Goal: Information Seeking & Learning: Find specific fact

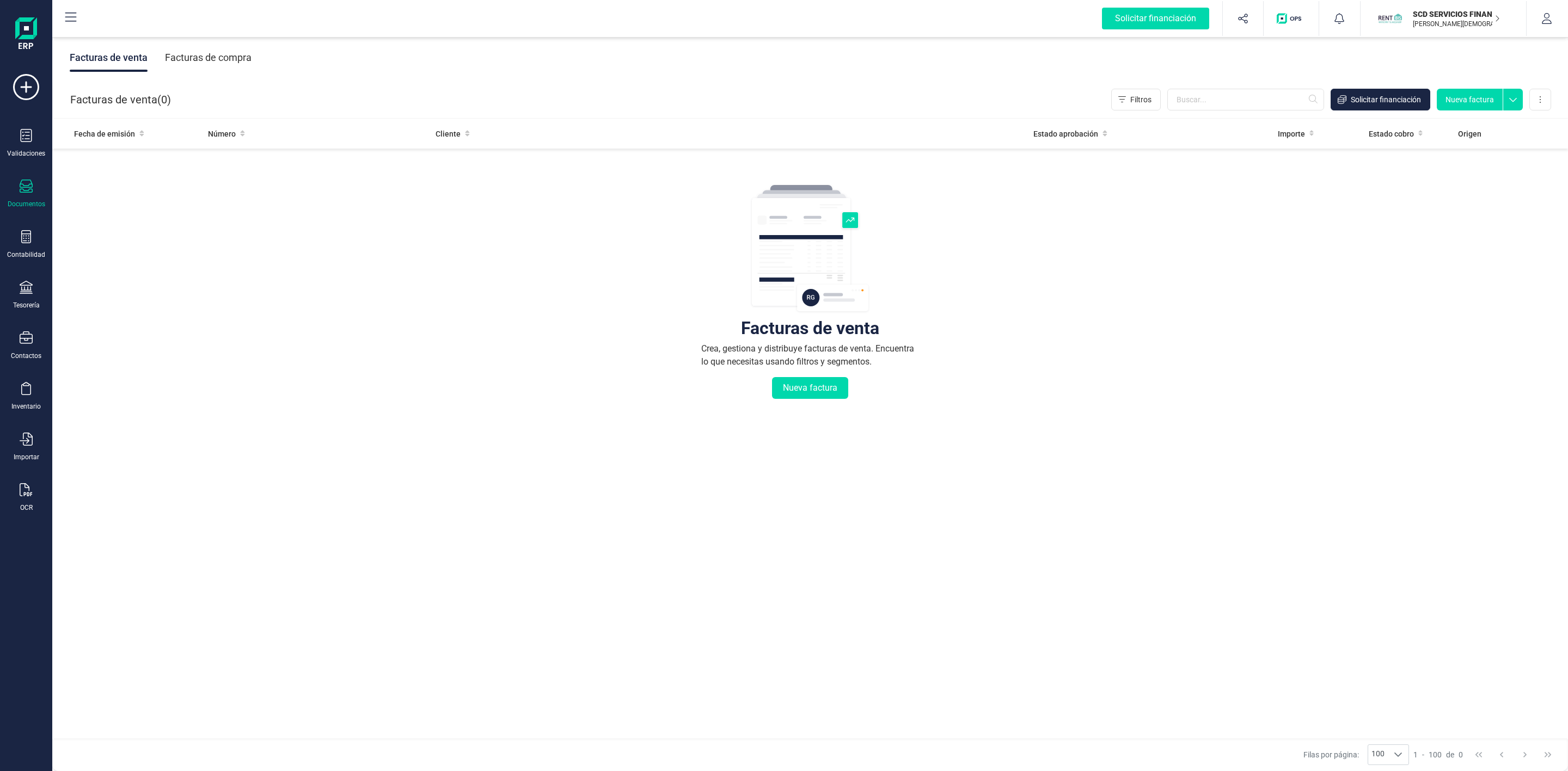
click at [20, 238] on icon at bounding box center [26, 237] width 13 height 13
click at [98, 277] on span "Préstamos" at bounding box center [117, 279] width 65 height 13
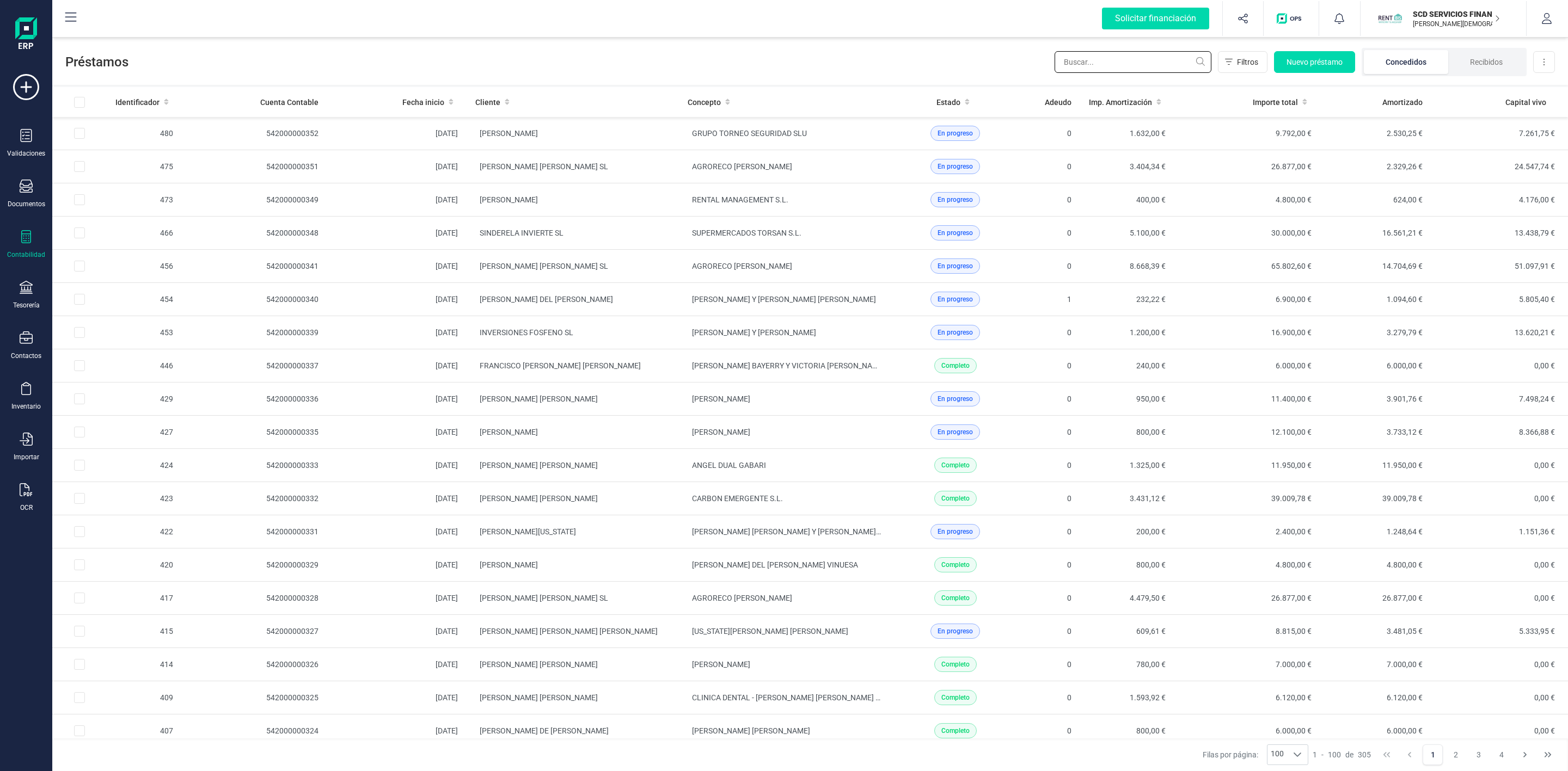
click at [1085, 64] on input "text" at bounding box center [1133, 62] width 157 height 22
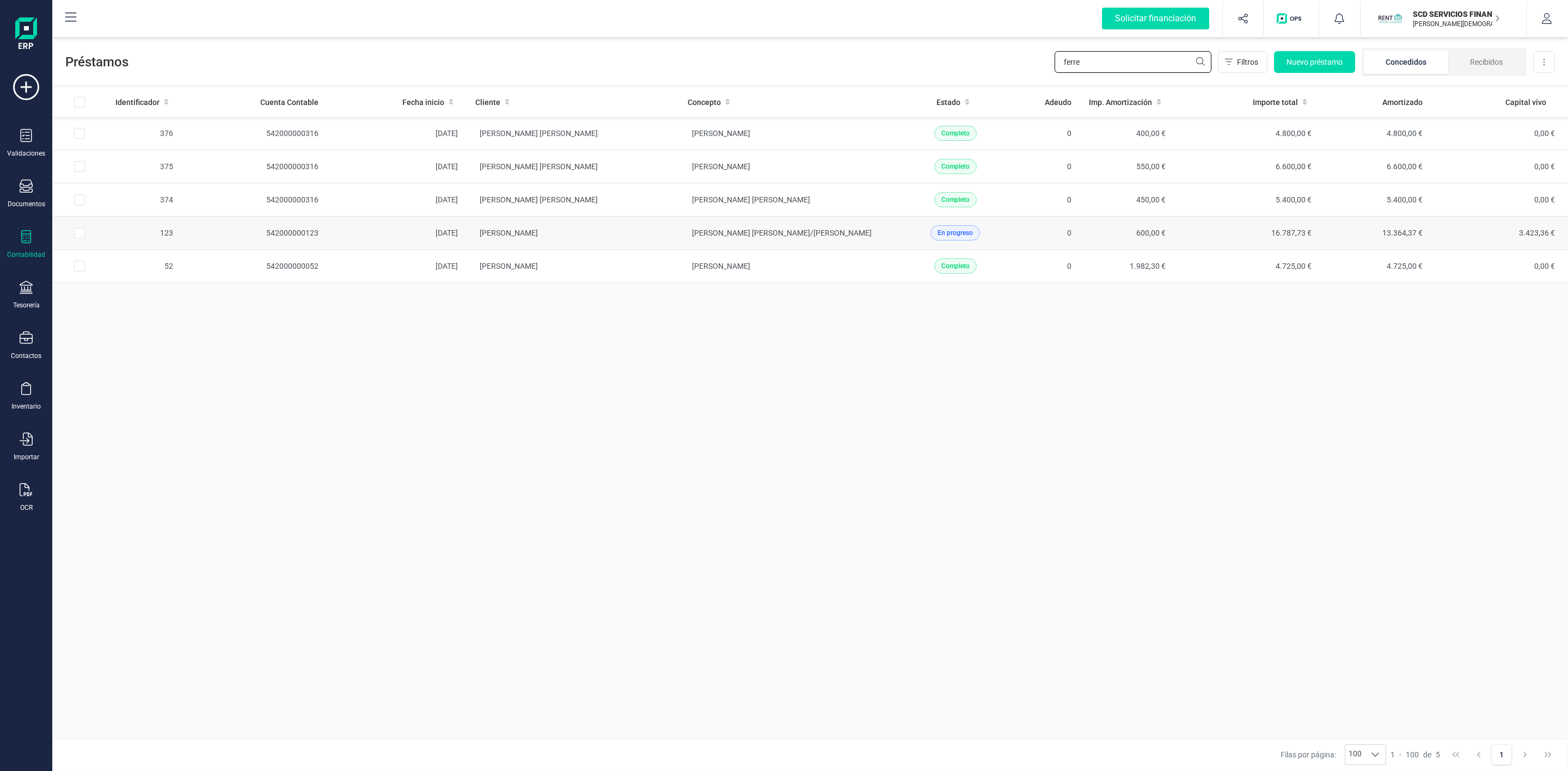
type input "ferre"
click at [613, 234] on td "[PERSON_NAME]" at bounding box center [572, 233] width 212 height 33
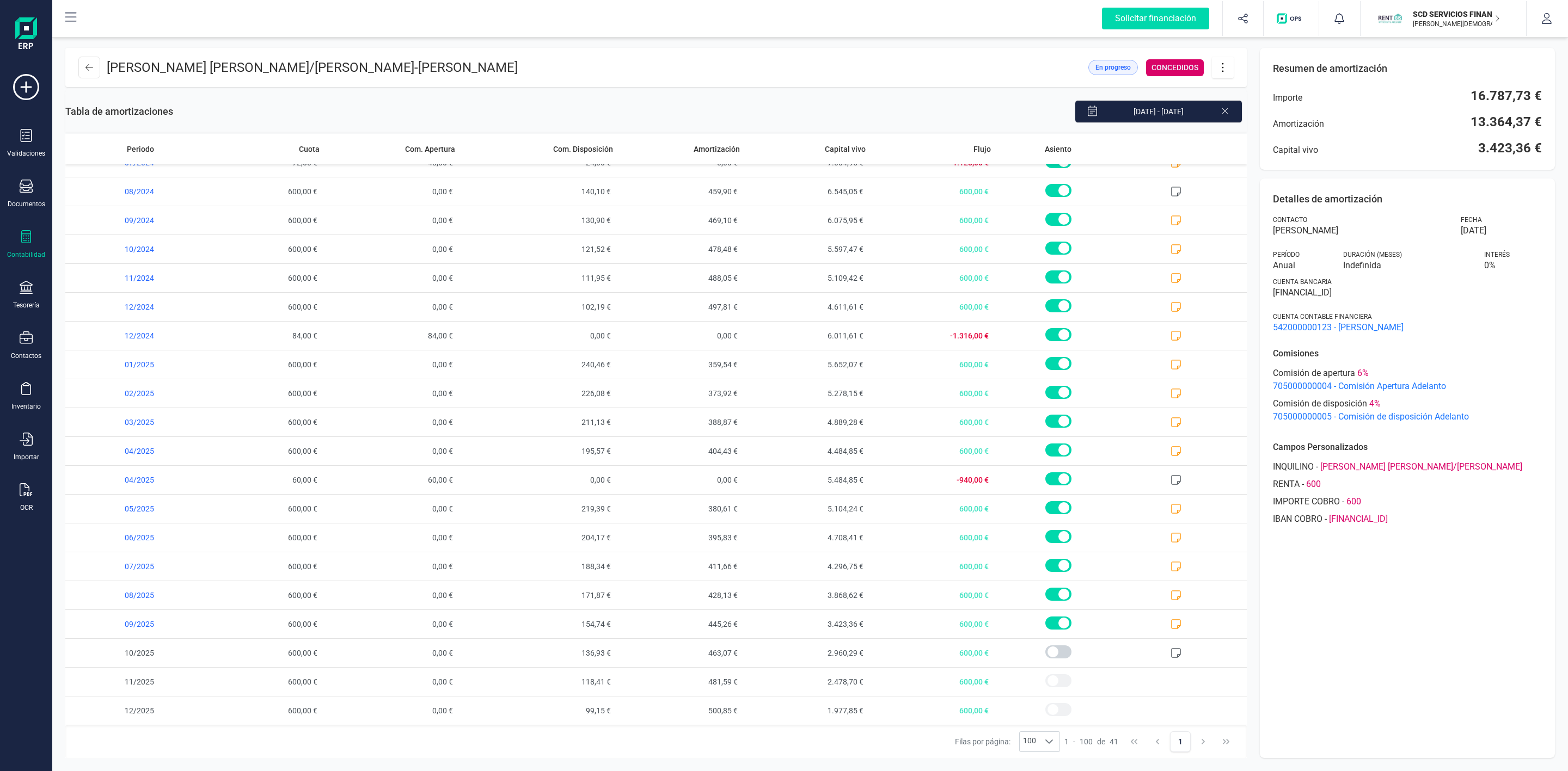
scroll to position [632, 0]
click at [1171, 622] on icon at bounding box center [1176, 624] width 11 height 11
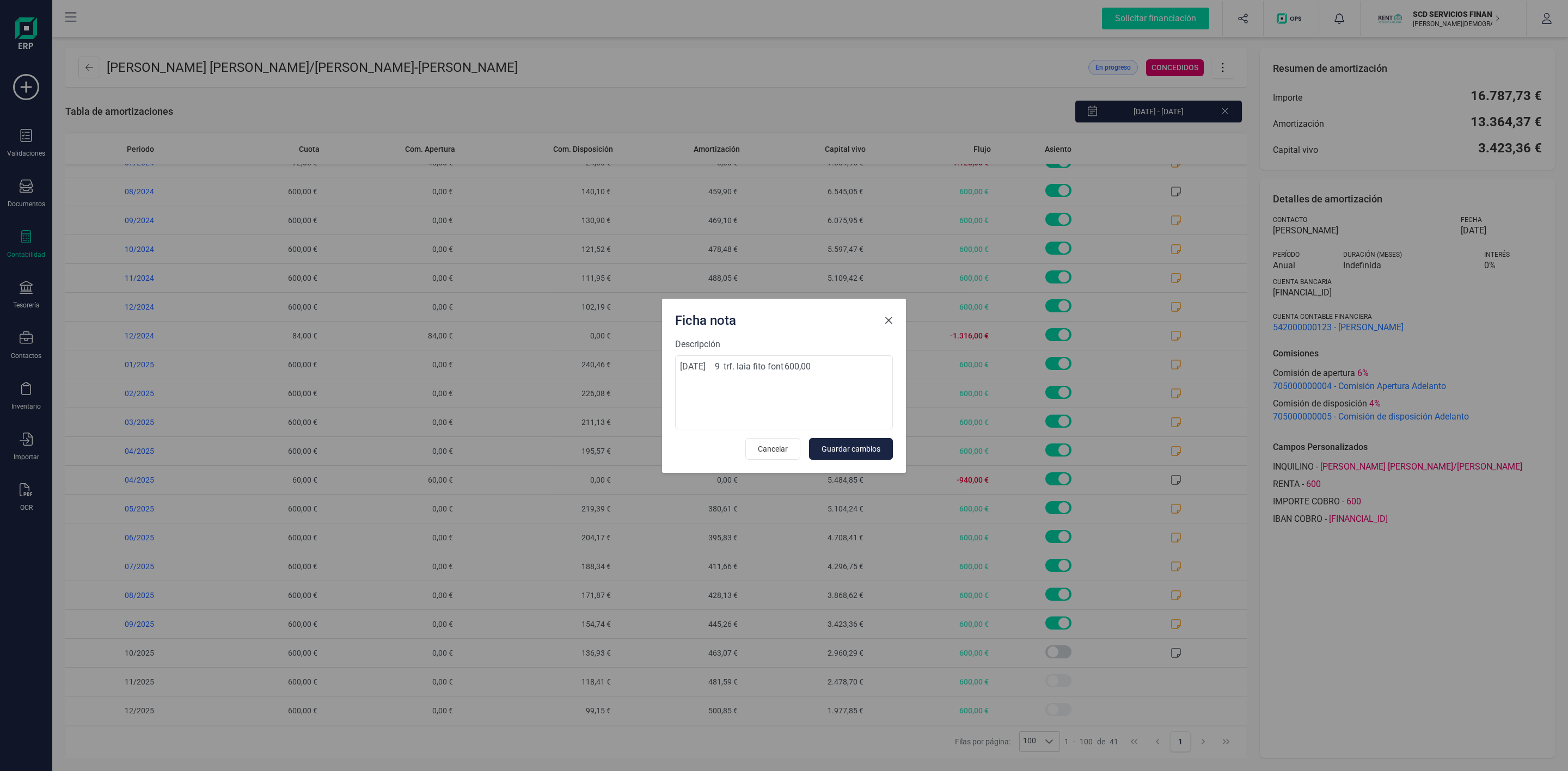
click at [891, 319] on span "Close" at bounding box center [889, 320] width 9 height 9
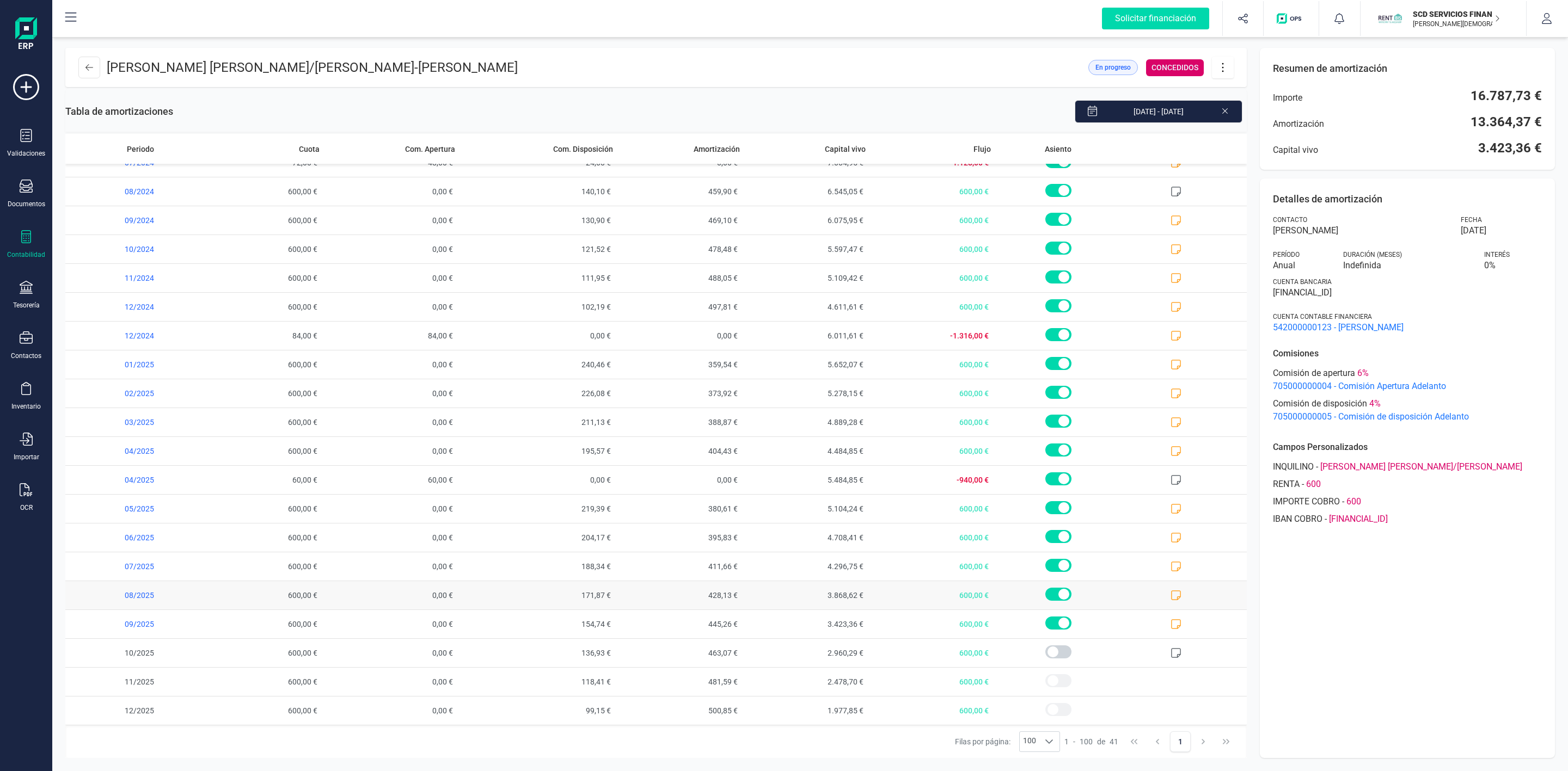
click at [1158, 595] on span at bounding box center [1184, 595] width 126 height 28
click at [1171, 596] on icon at bounding box center [1176, 595] width 11 height 11
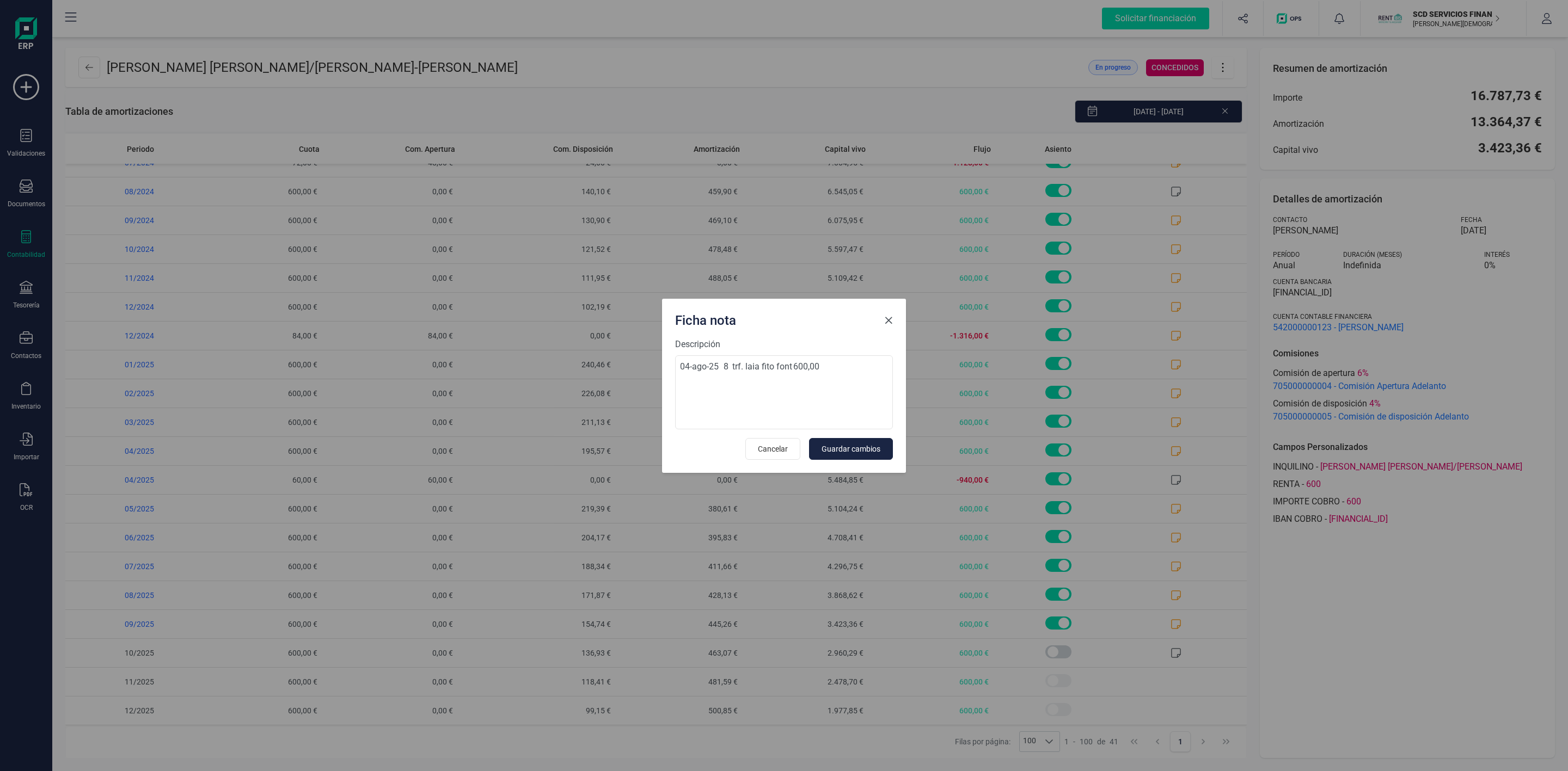
click at [889, 319] on span "Close" at bounding box center [889, 320] width 9 height 9
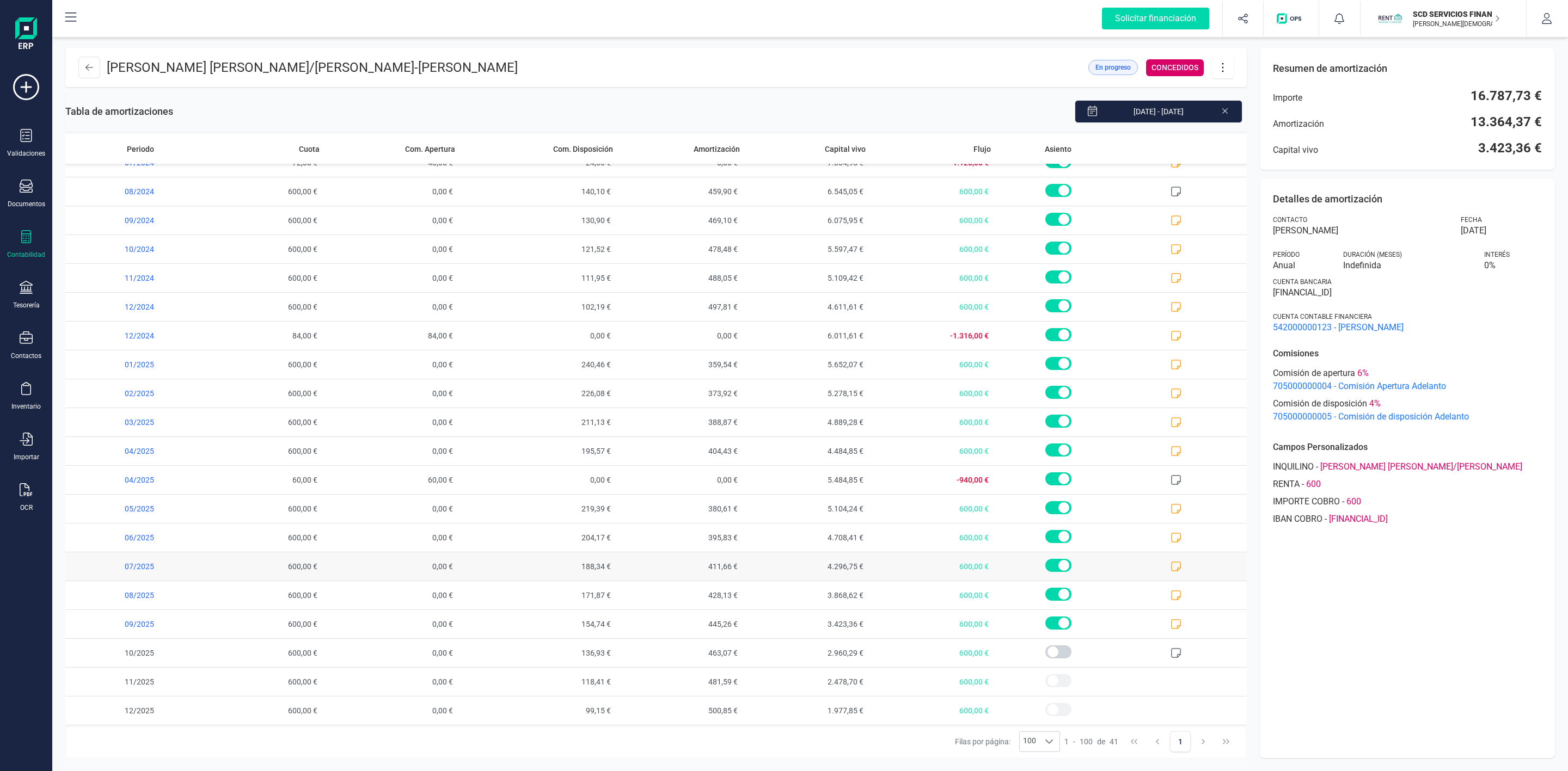
click at [1171, 567] on icon at bounding box center [1176, 566] width 11 height 11
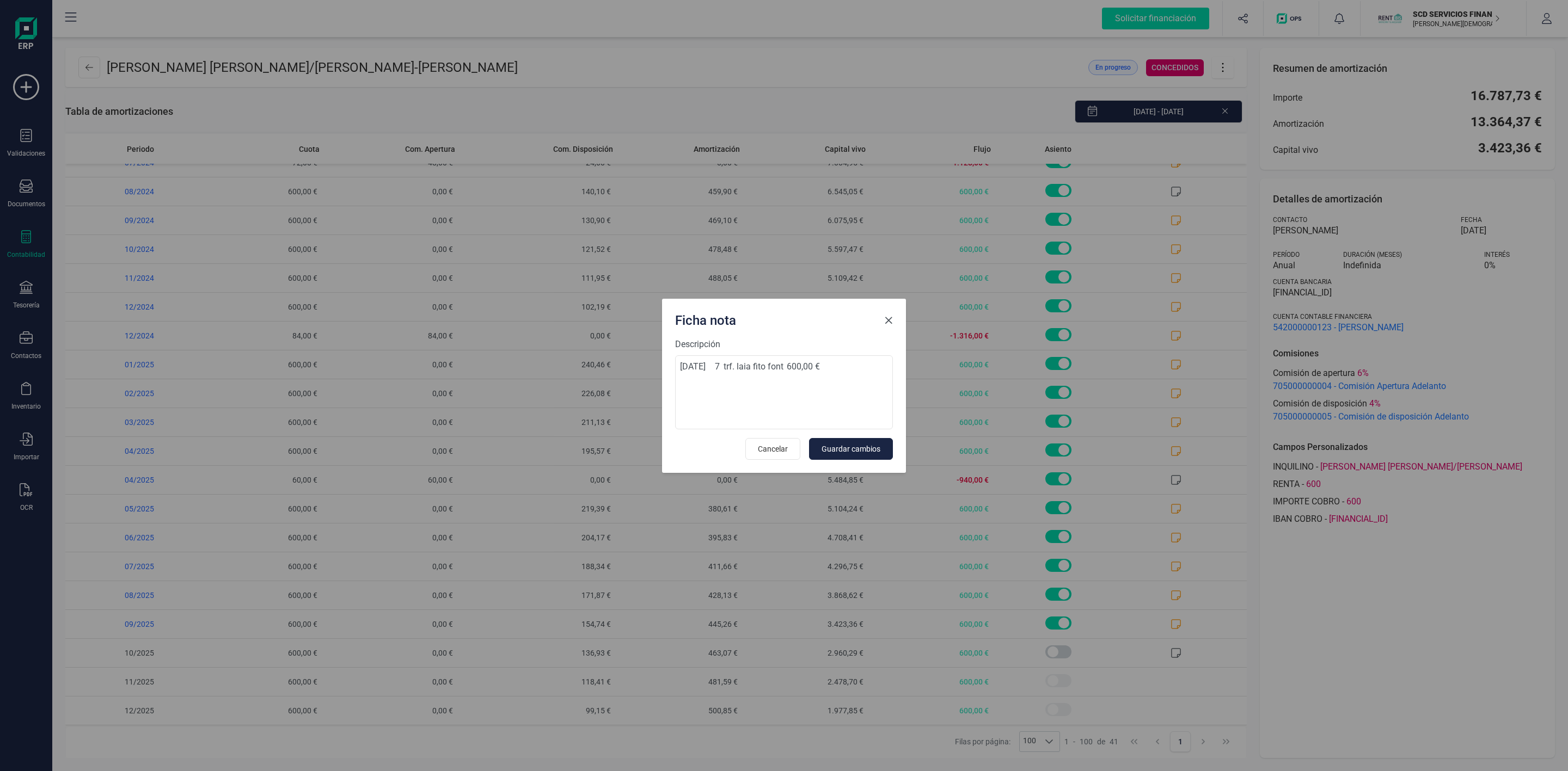
click at [887, 322] on span "Close" at bounding box center [889, 320] width 9 height 9
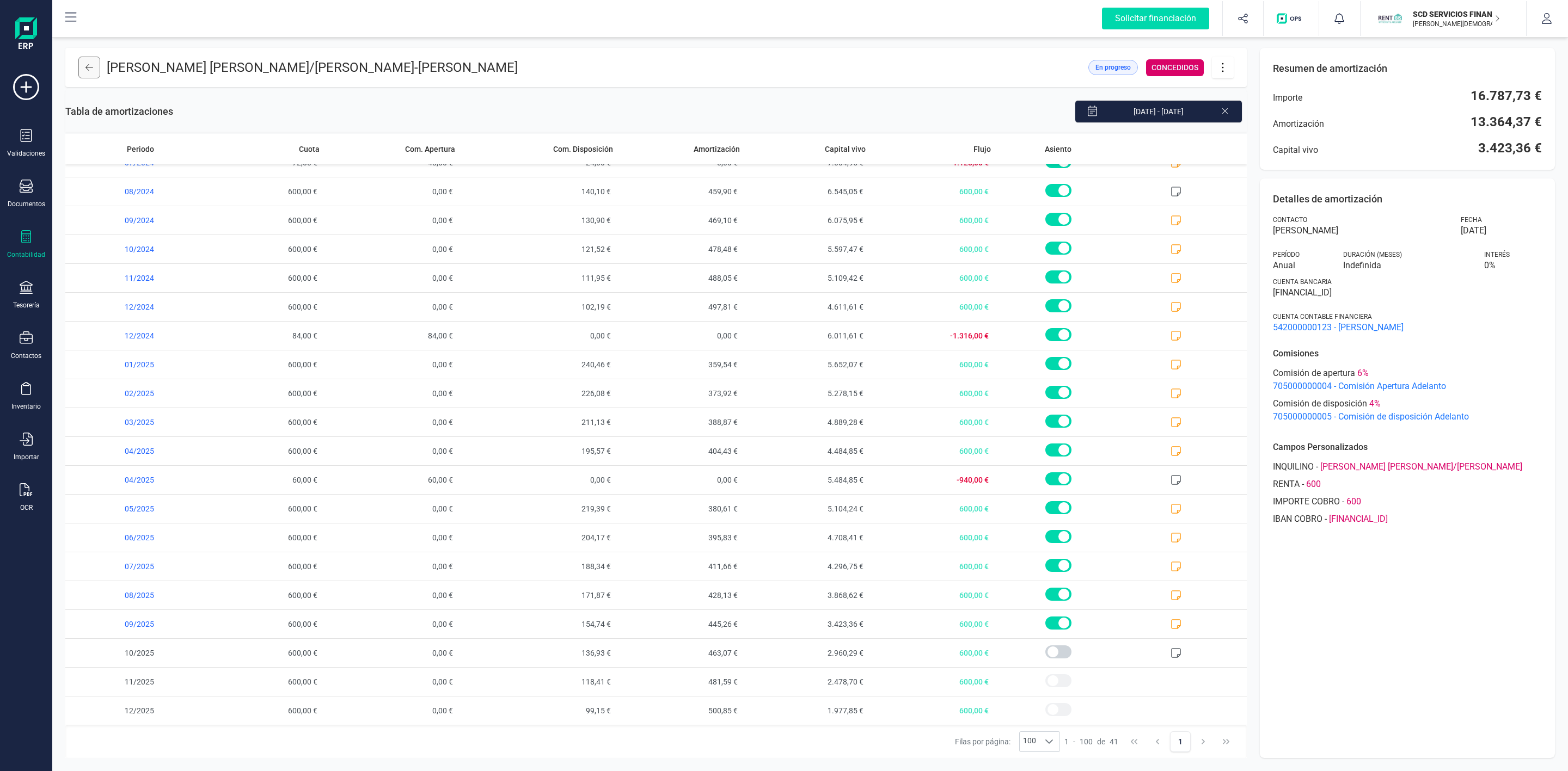
click at [90, 72] on button at bounding box center [89, 68] width 22 height 22
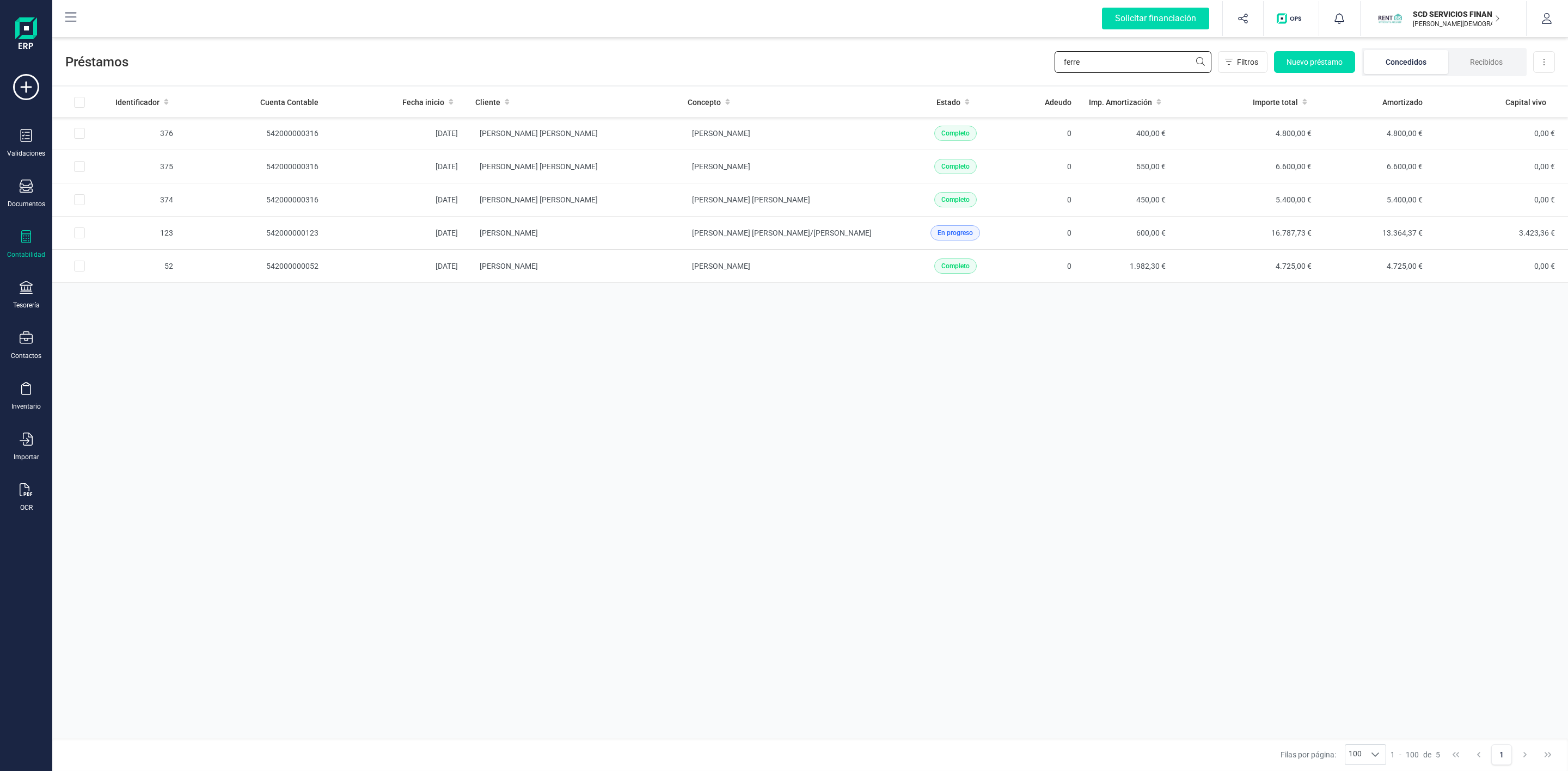
click at [1021, 57] on div "Préstamos ferre Filtros Nuevo préstamo Concedidos Recibidos Descargar Excel" at bounding box center [810, 60] width 1516 height 50
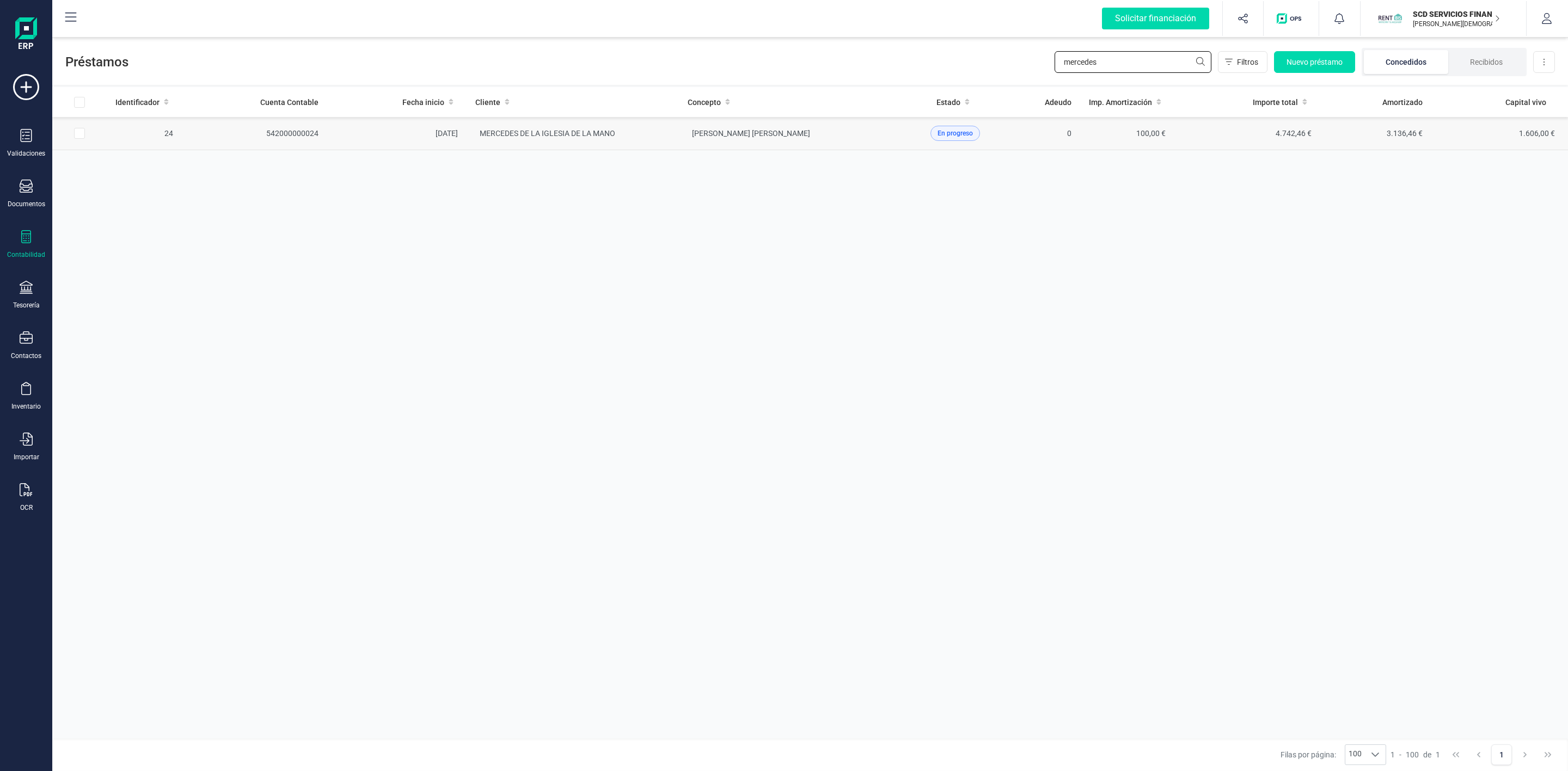
type input "mercedes"
click at [585, 137] on td "MERCEDES DE LA IGLESIA DE LA MANO" at bounding box center [572, 133] width 212 height 33
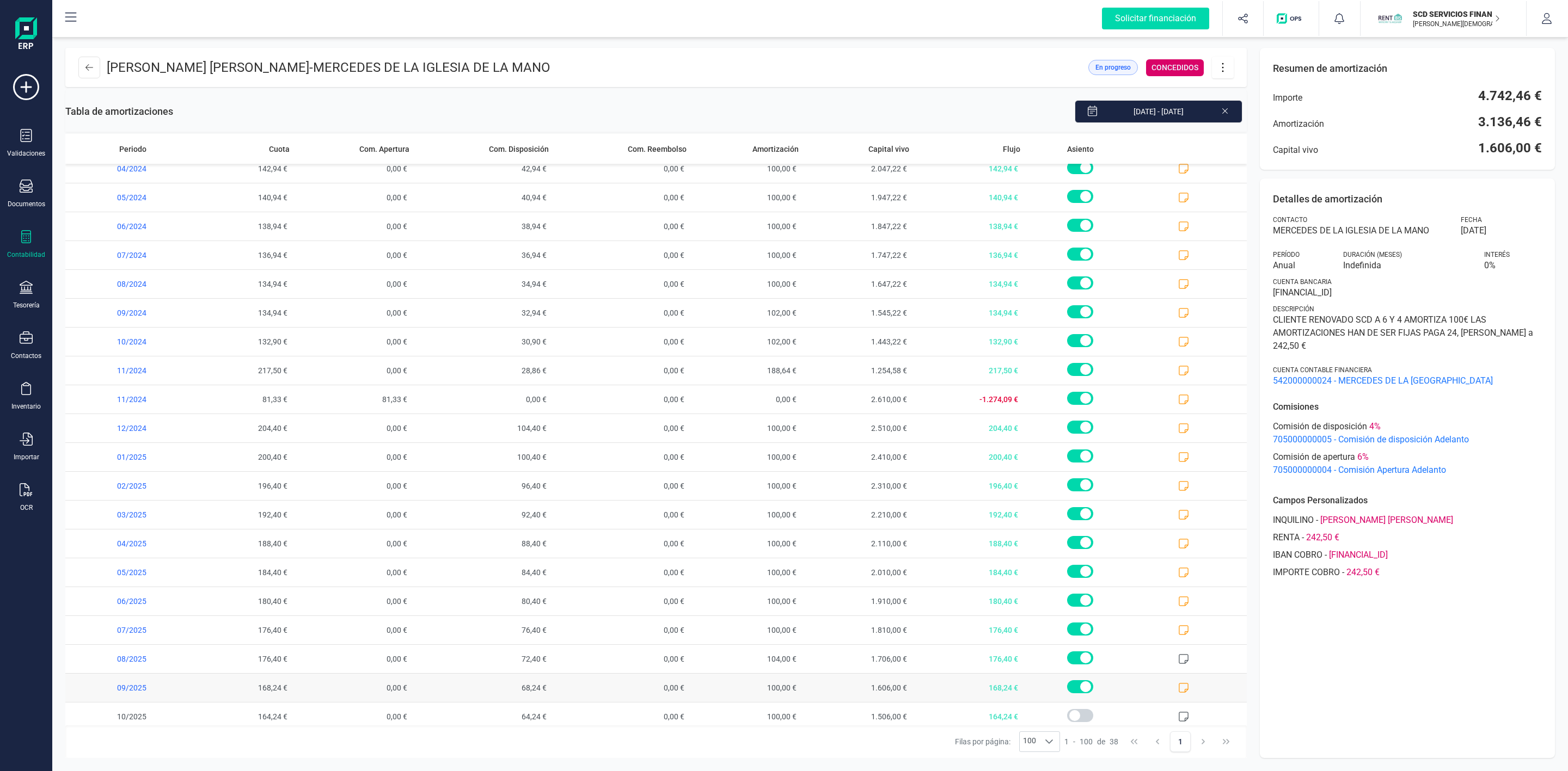
scroll to position [544, 0]
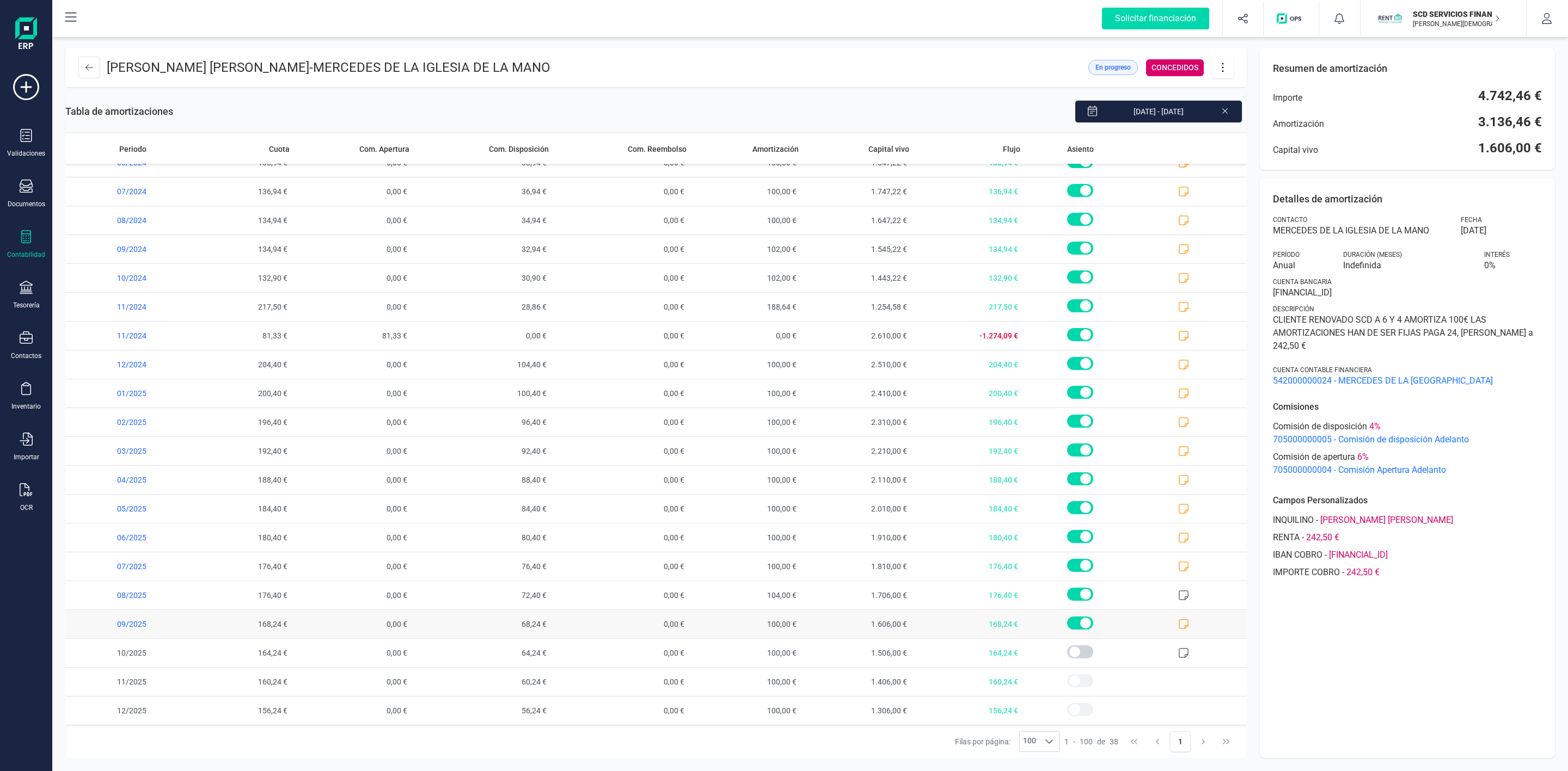
click at [1178, 622] on icon at bounding box center [1183, 624] width 11 height 11
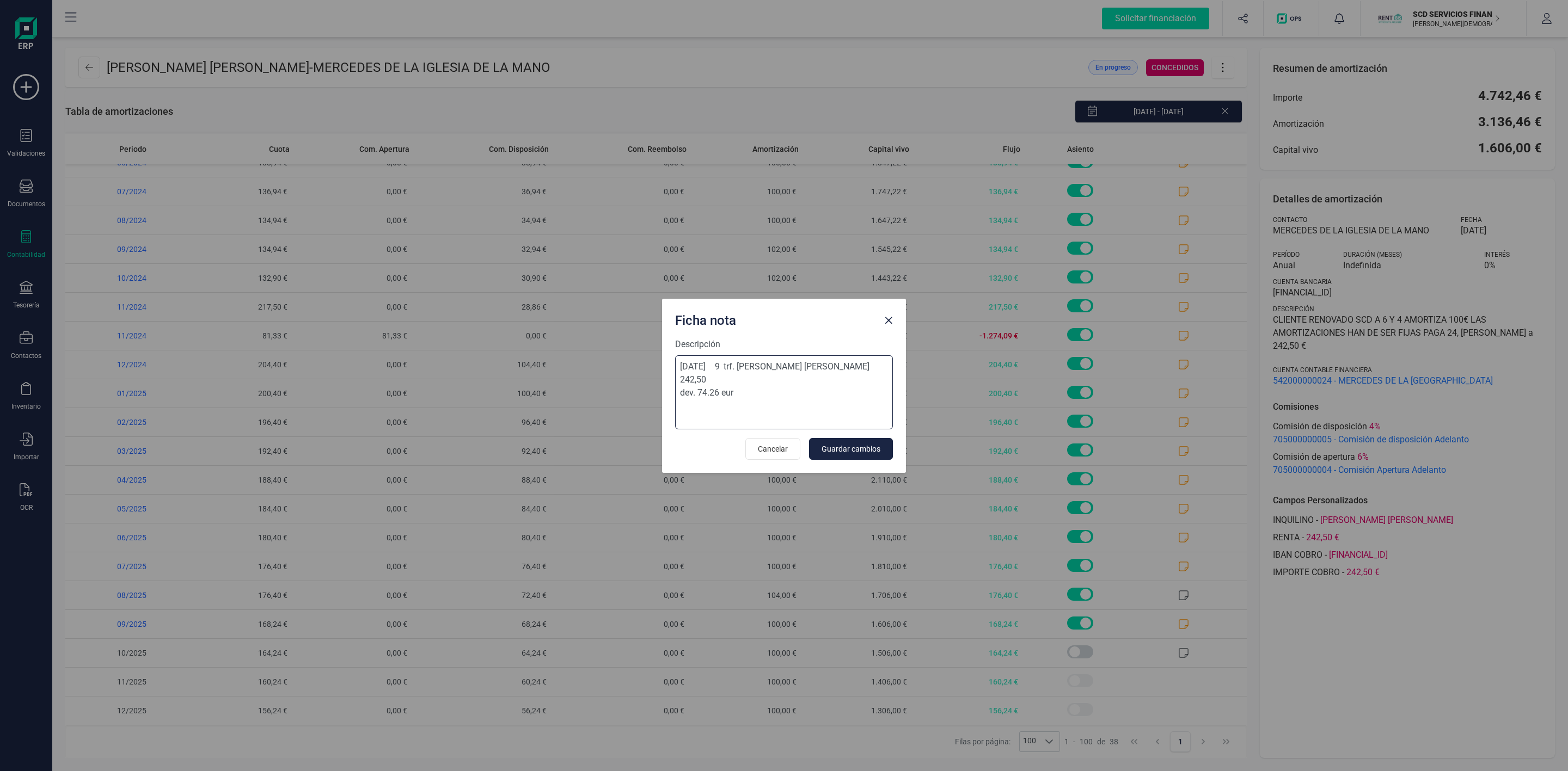
click at [809, 382] on textarea "[DATE] 9 trf. [PERSON_NAME] [PERSON_NAME] 242,50 dev. 74.26 eur" at bounding box center [784, 392] width 218 height 74
drag, startPoint x: 780, startPoint y: 453, endPoint x: 728, endPoint y: 356, distance: 110.1
click at [780, 453] on span "Cancelar" at bounding box center [772, 448] width 30 height 11
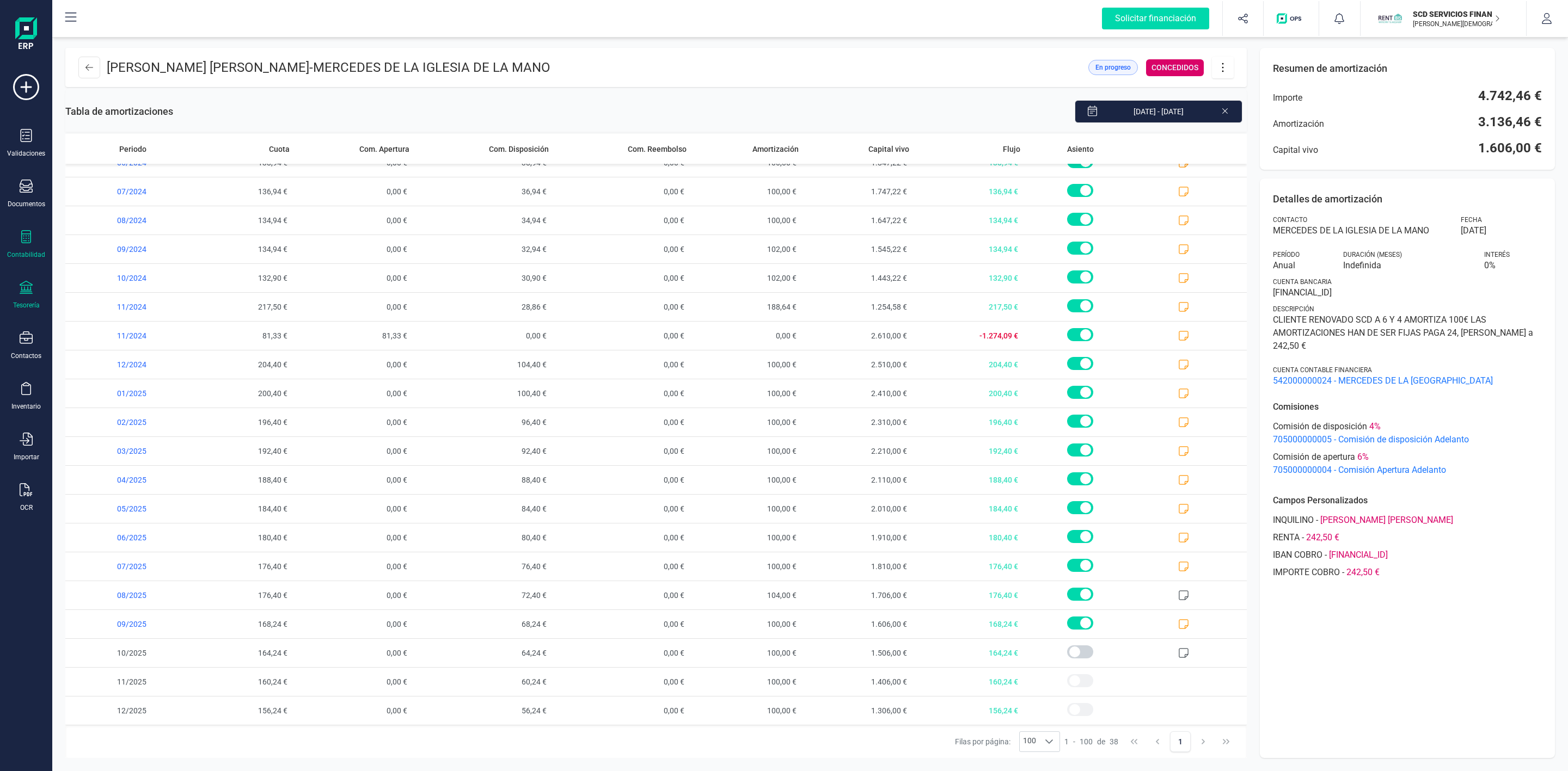
drag, startPoint x: 23, startPoint y: 294, endPoint x: 28, endPoint y: 293, distance: 5.1
click at [27, 293] on icon at bounding box center [26, 287] width 13 height 13
click at [113, 187] on span "Cuentas bancarias" at bounding box center [133, 185] width 96 height 13
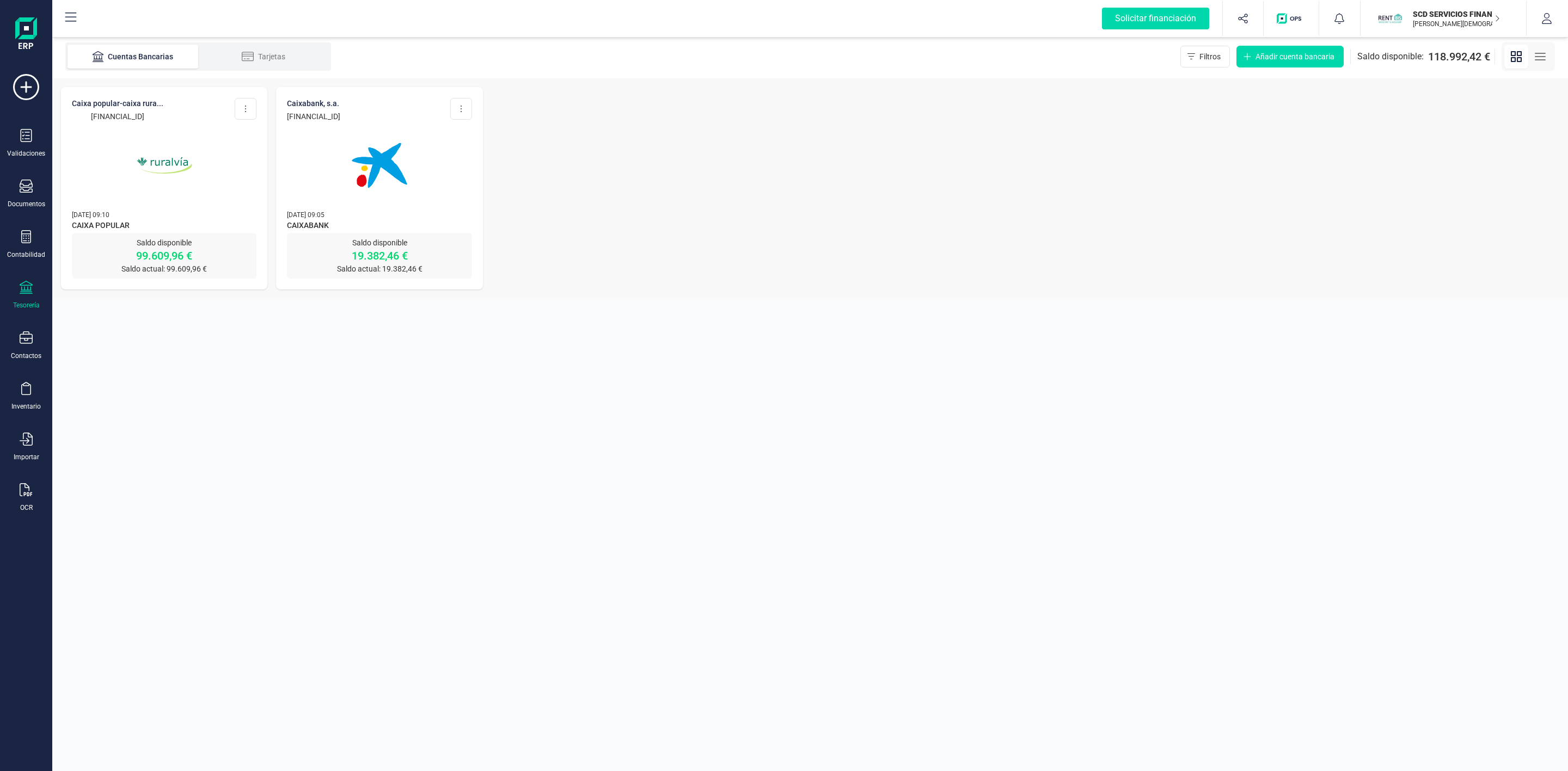
click at [164, 168] on img at bounding box center [164, 165] width 91 height 91
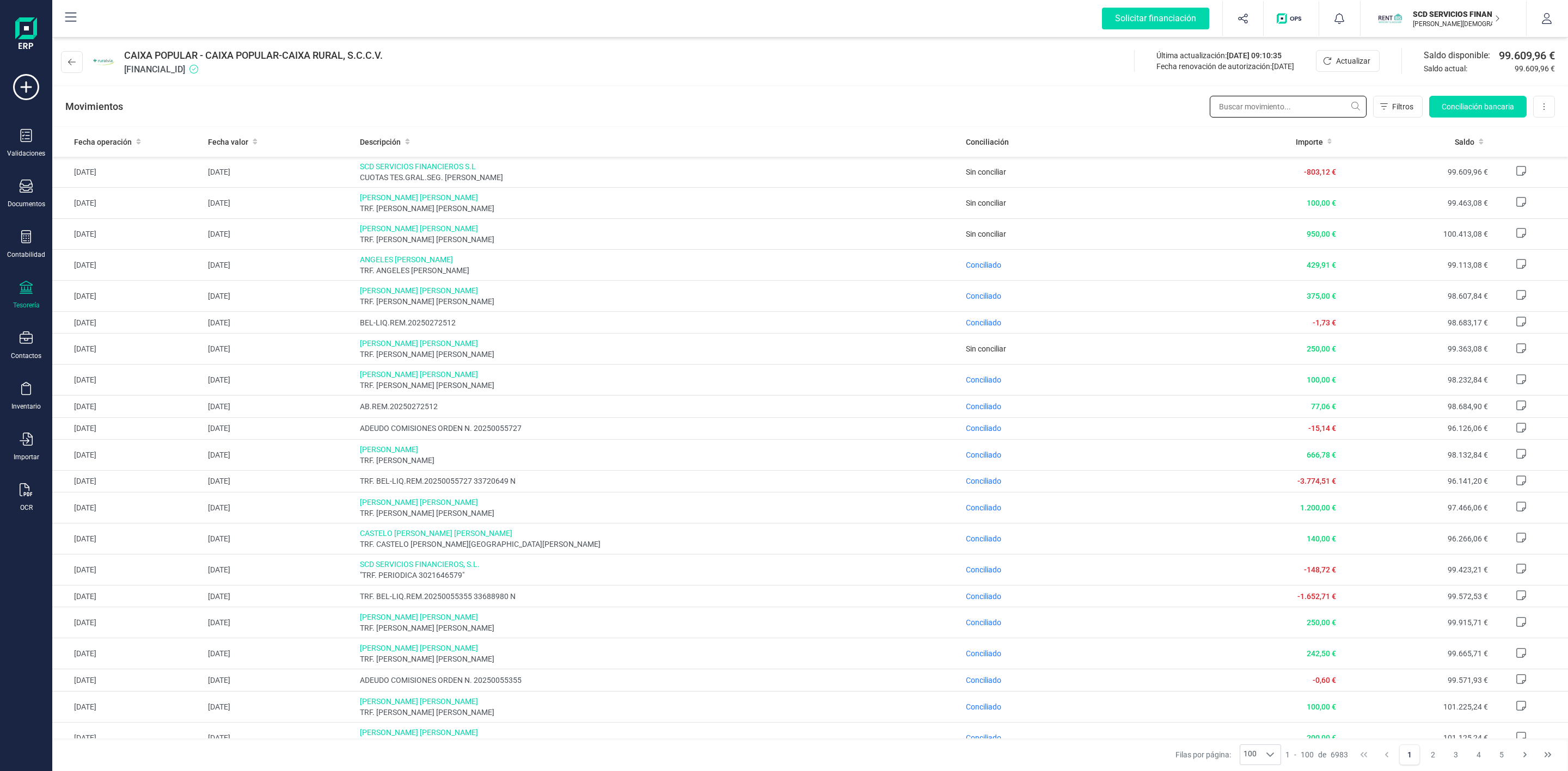
click at [1242, 102] on input "text" at bounding box center [1288, 107] width 157 height 22
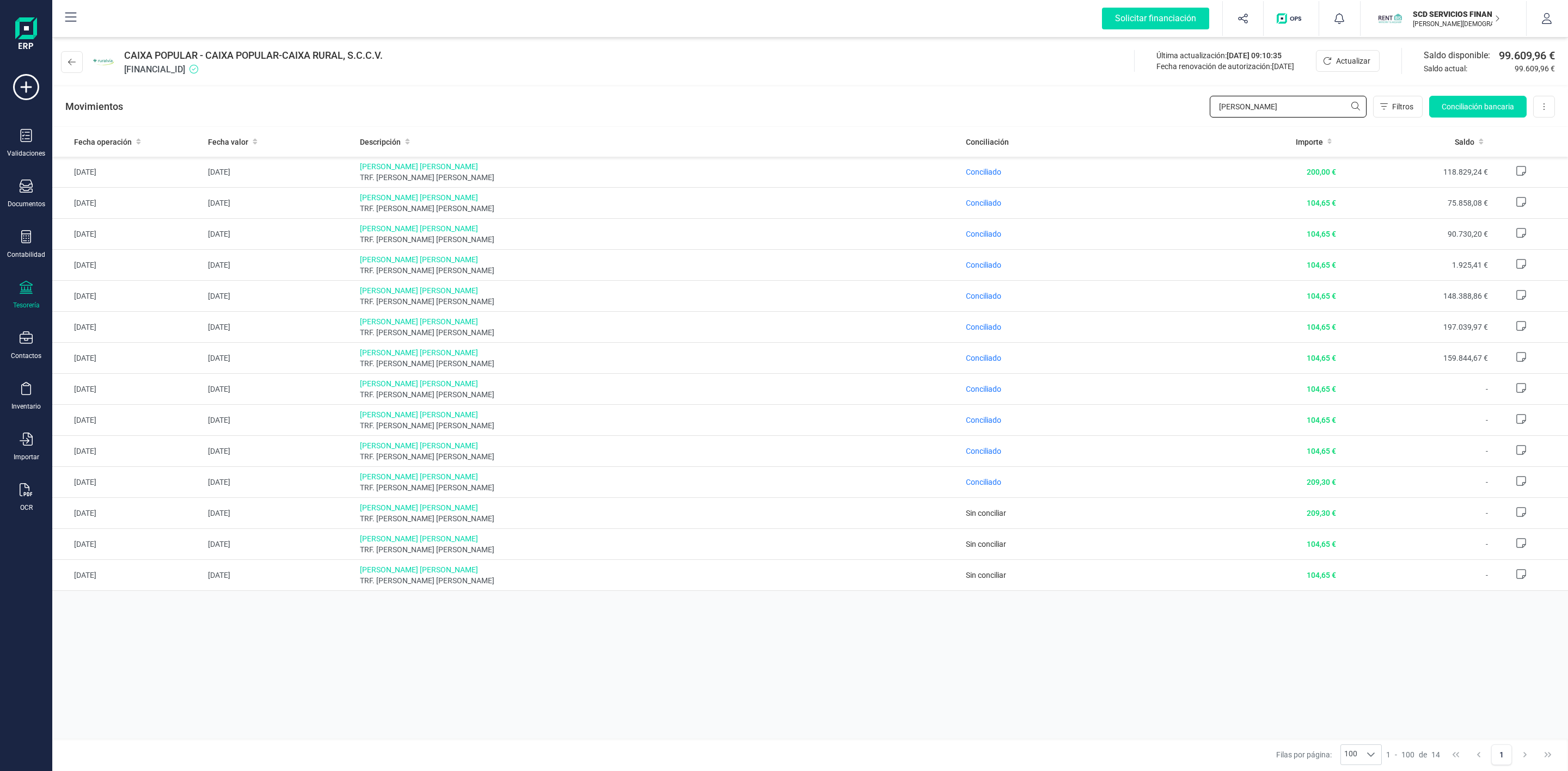
drag, startPoint x: 1253, startPoint y: 106, endPoint x: 1155, endPoint y: 104, distance: 98.0
click at [1169, 104] on div "Movimientos eva gar Filtros Conciliación bancaria Descargar Excel Eliminar cuen…" at bounding box center [810, 107] width 1516 height 39
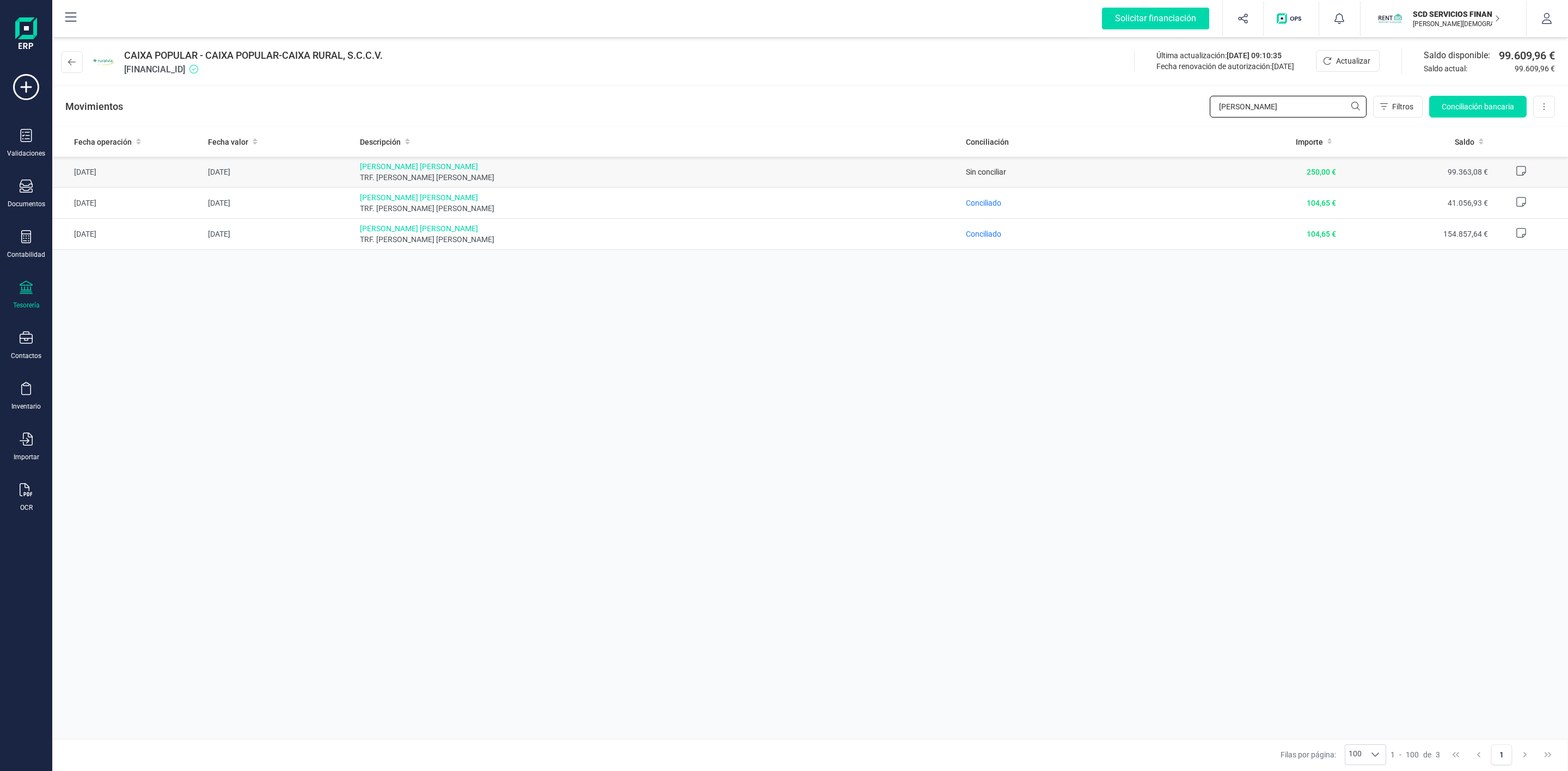
type input "[PERSON_NAME]"
drag, startPoint x: 498, startPoint y: 165, endPoint x: 355, endPoint y: 165, distance: 143.0
click at [356, 165] on td "[PERSON_NAME] [PERSON_NAME] TRF. [PERSON_NAME] [PERSON_NAME]" at bounding box center [658, 172] width 606 height 31
copy span "[PERSON_NAME] [PERSON_NAME]"
click at [33, 240] on div "Contabilidad" at bounding box center [26, 244] width 44 height 28
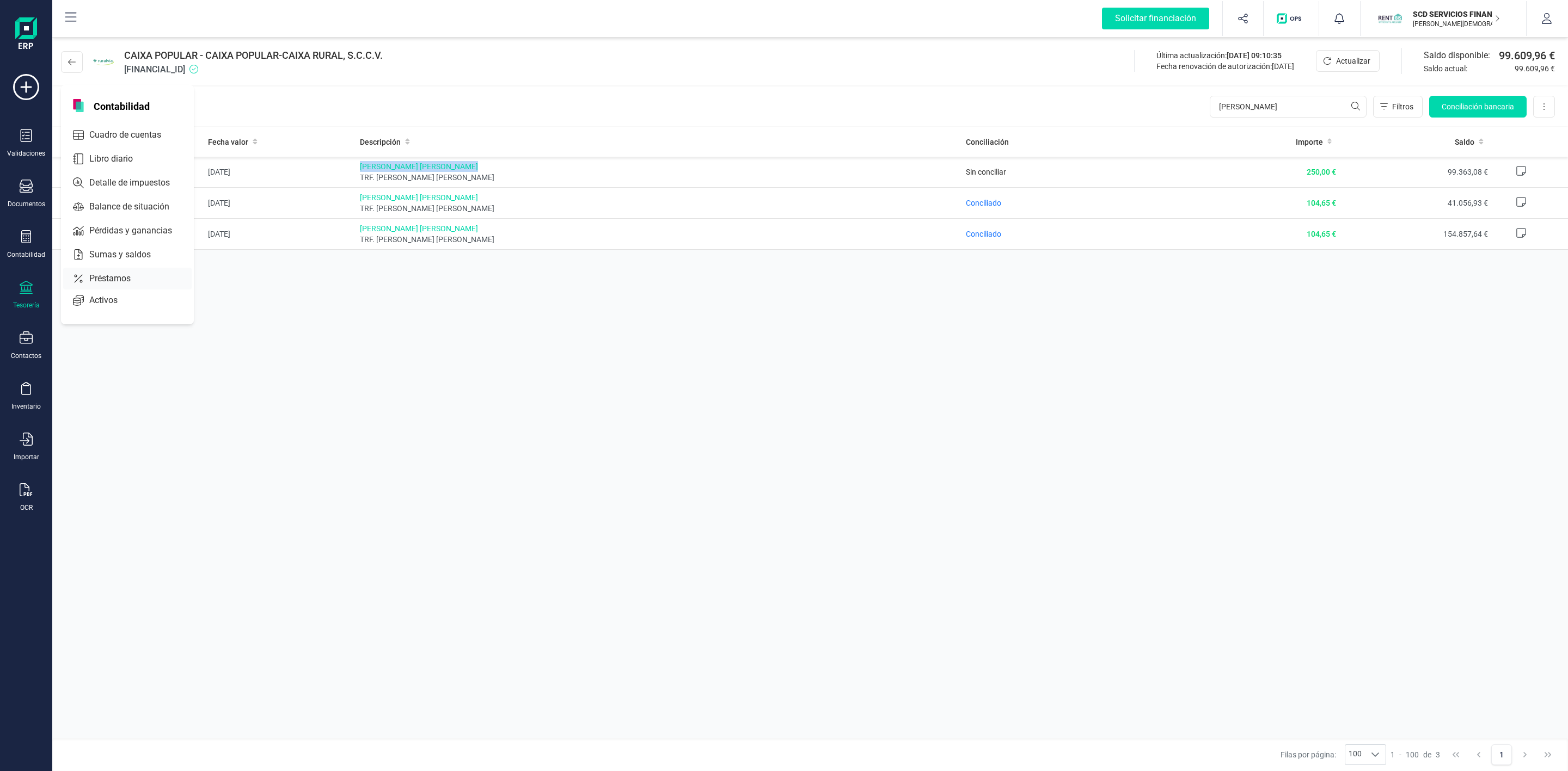
click at [94, 274] on span "Préstamos" at bounding box center [117, 279] width 65 height 13
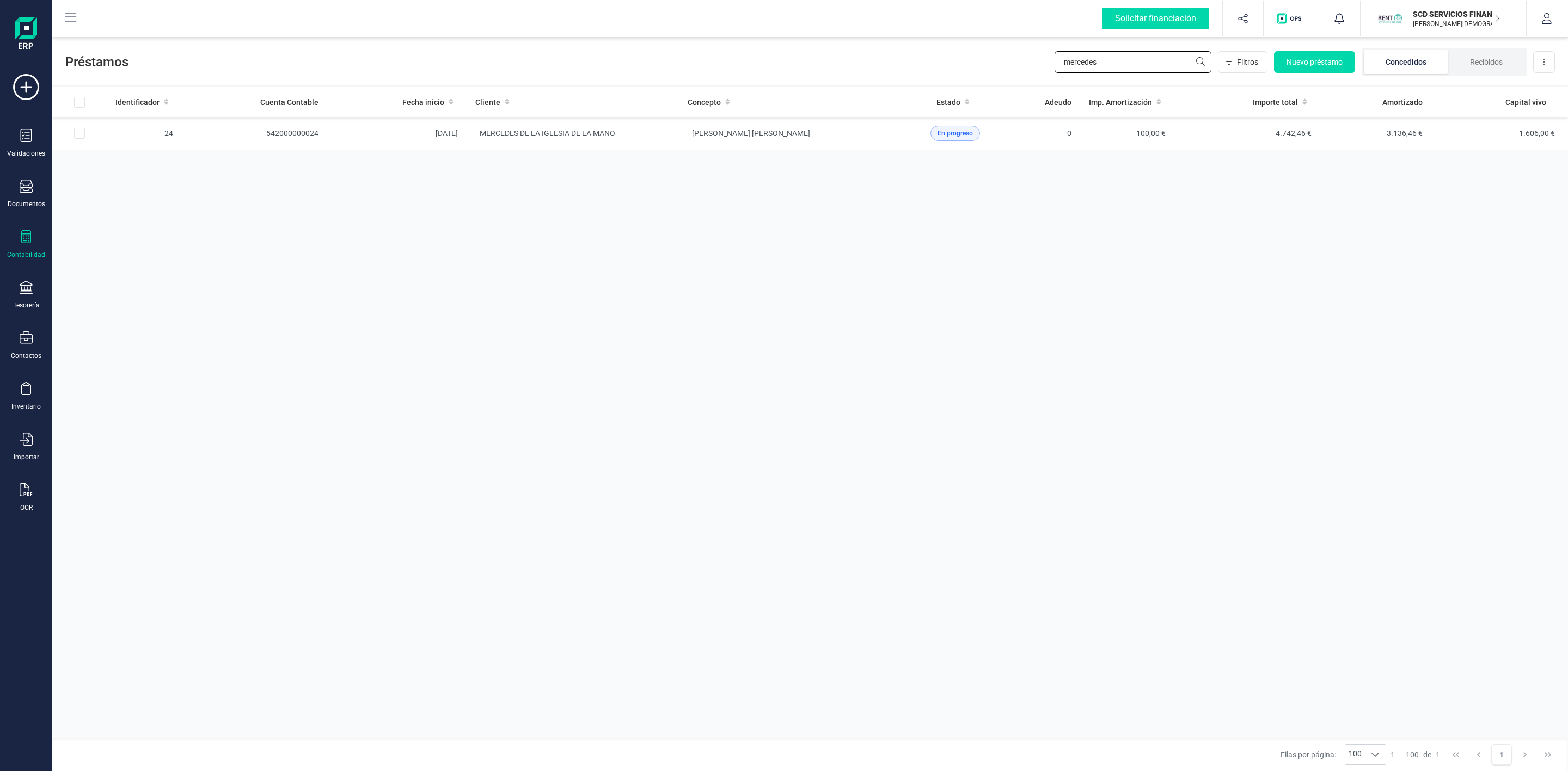
drag, startPoint x: 1102, startPoint y: 56, endPoint x: 998, endPoint y: 46, distance: 104.5
click at [1002, 46] on div "Préstamos mercedes Filtros Nuevo préstamo Concedidos Recibidos Descargar Excel" at bounding box center [810, 60] width 1516 height 50
